Goal: Check status

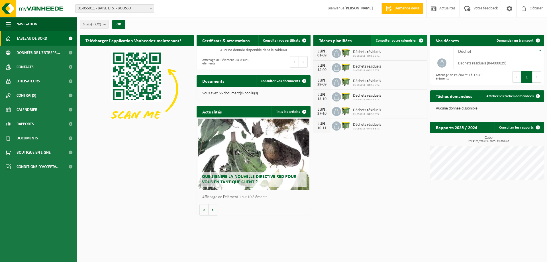
click at [407, 36] on link "Consulter votre calendrier" at bounding box center [399, 40] width 56 height 11
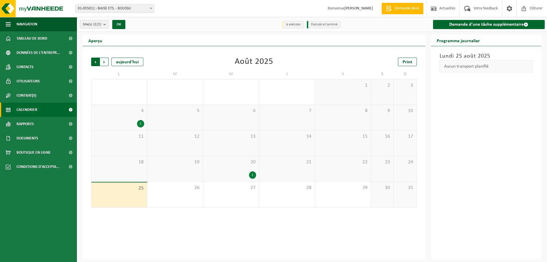
click at [105, 63] on span "Suivant" at bounding box center [104, 62] width 9 height 9
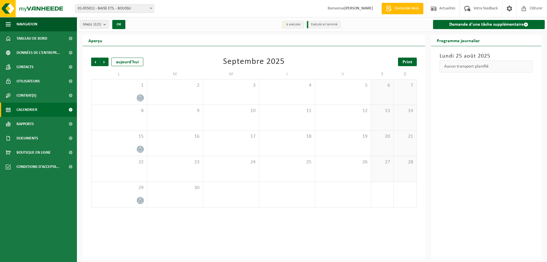
click at [407, 64] on span "Print" at bounding box center [408, 62] width 10 height 5
click at [106, 61] on span "Suivant" at bounding box center [104, 62] width 9 height 9
